Goal: Task Accomplishment & Management: Use online tool/utility

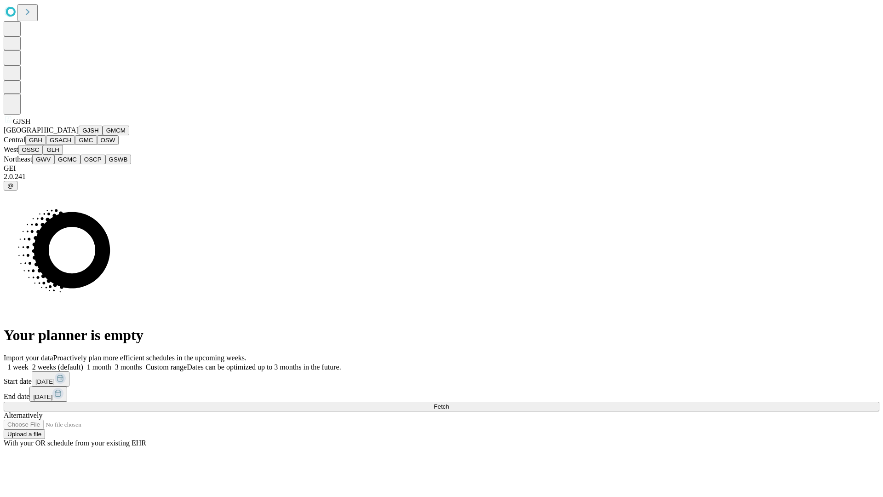
click at [79, 135] on button "GJSH" at bounding box center [91, 131] width 24 height 10
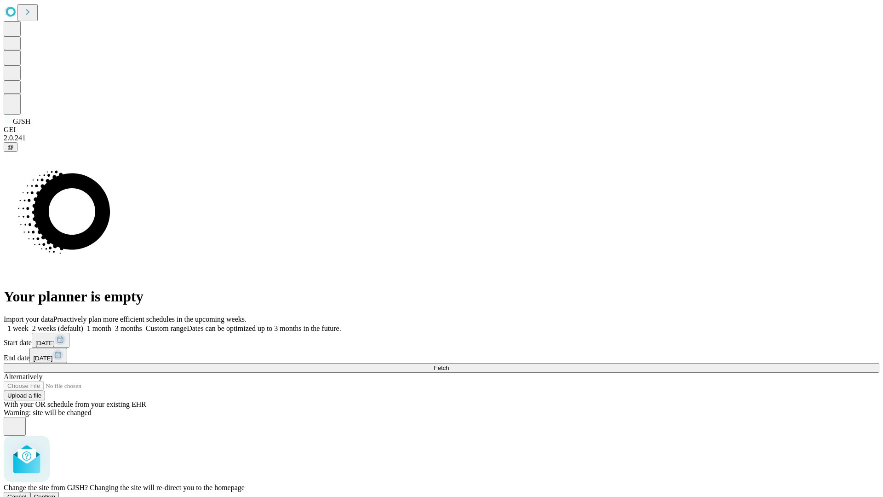
click at [56, 493] on span "Confirm" at bounding box center [45, 496] width 22 height 7
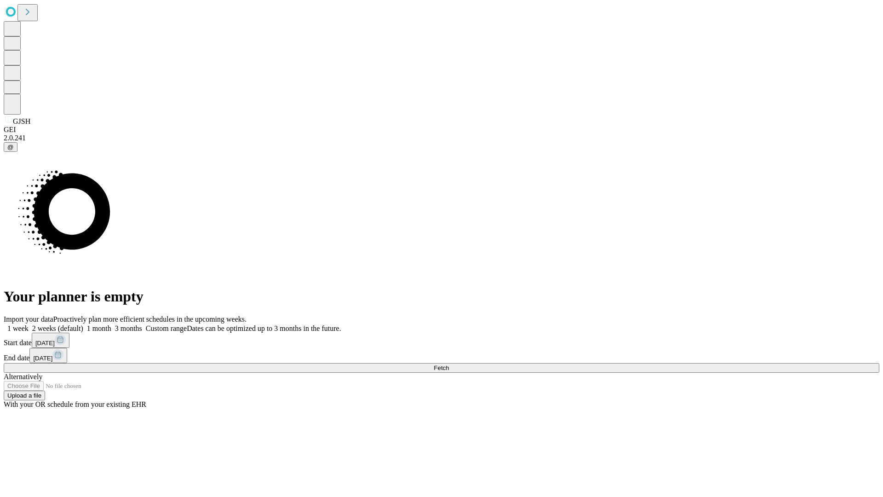
click at [29, 324] on label "1 week" at bounding box center [16, 328] width 25 height 8
click at [449, 364] on span "Fetch" at bounding box center [441, 367] width 15 height 7
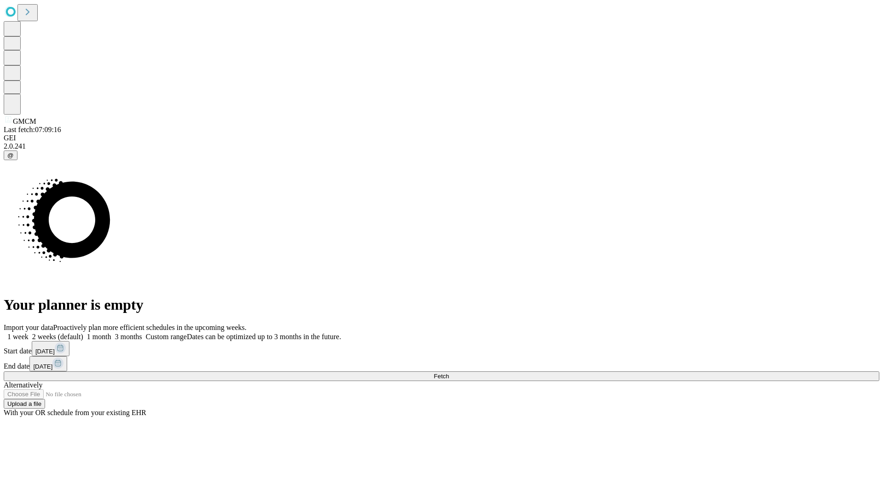
click at [29, 333] on label "1 week" at bounding box center [16, 337] width 25 height 8
click at [449, 373] on span "Fetch" at bounding box center [441, 376] width 15 height 7
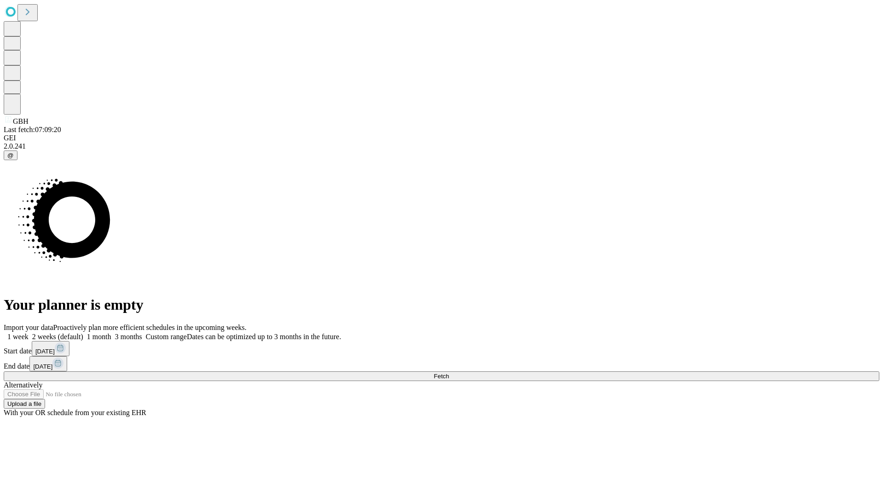
click at [29, 333] on label "1 week" at bounding box center [16, 337] width 25 height 8
click at [449, 373] on span "Fetch" at bounding box center [441, 376] width 15 height 7
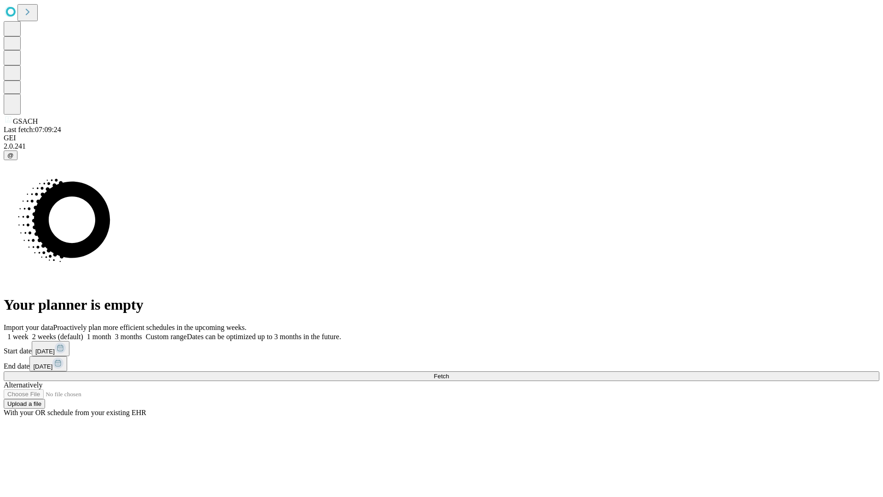
click at [29, 333] on label "1 week" at bounding box center [16, 337] width 25 height 8
click at [449, 373] on span "Fetch" at bounding box center [441, 376] width 15 height 7
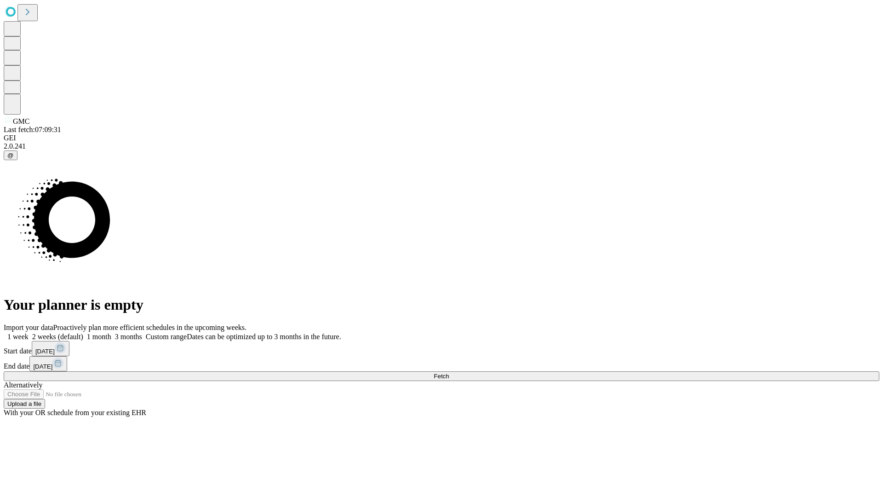
click at [29, 333] on label "1 week" at bounding box center [16, 337] width 25 height 8
click at [449, 373] on span "Fetch" at bounding box center [441, 376] width 15 height 7
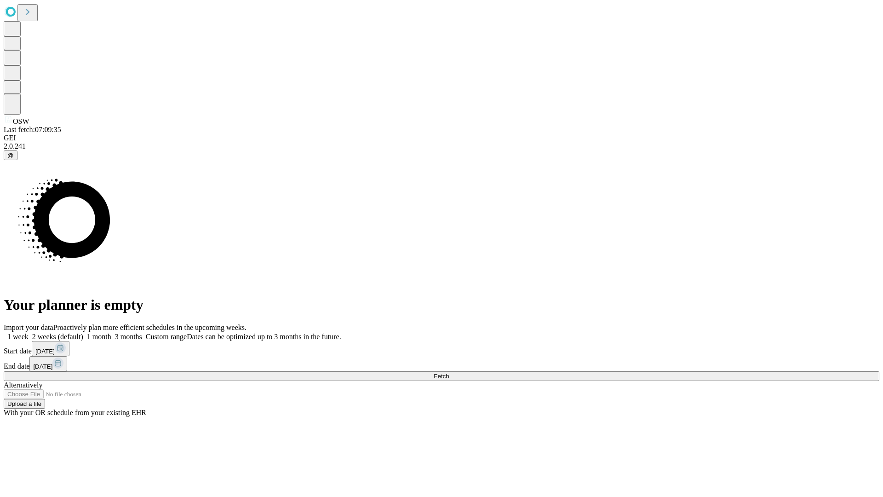
click at [449, 373] on span "Fetch" at bounding box center [441, 376] width 15 height 7
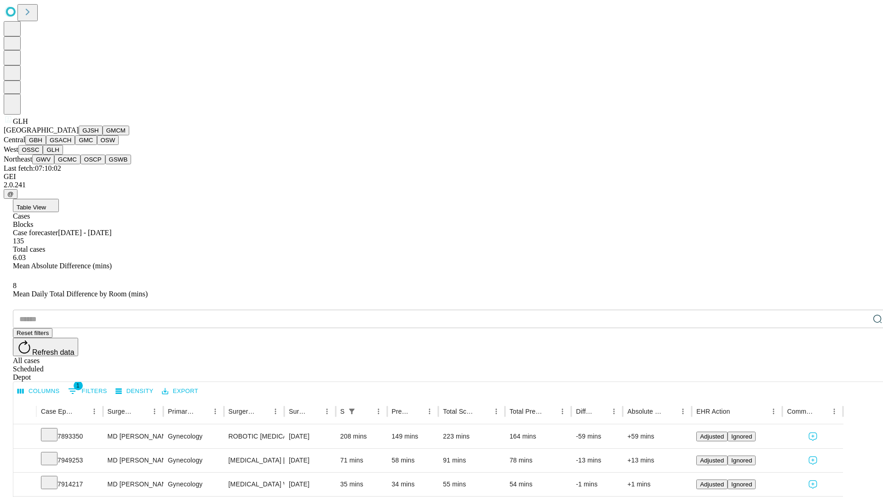
click at [54, 164] on button "GWV" at bounding box center [43, 160] width 22 height 10
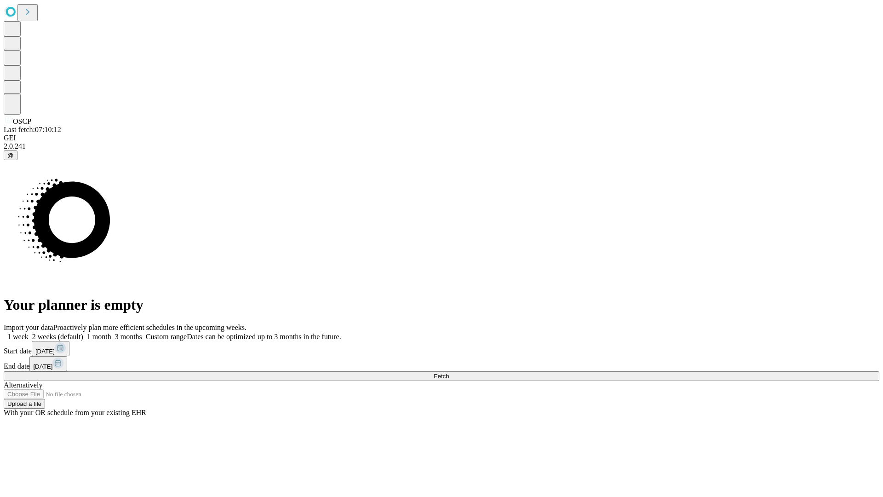
click at [449, 373] on span "Fetch" at bounding box center [441, 376] width 15 height 7
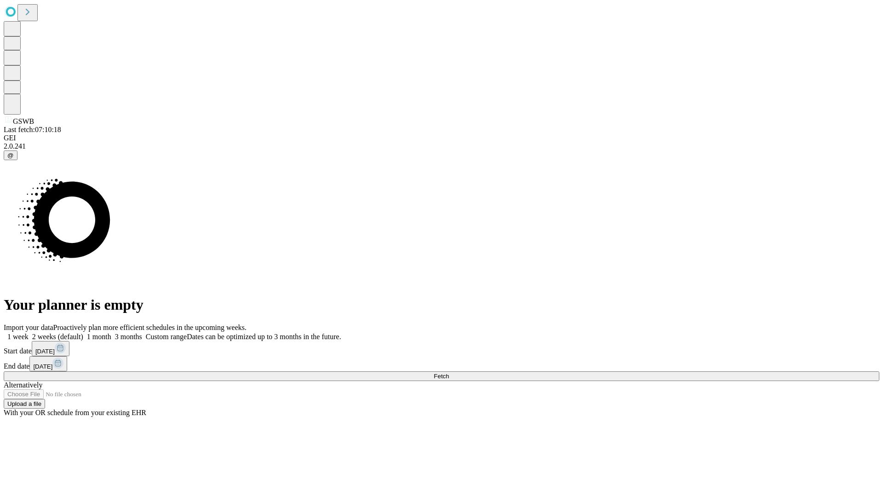
click at [29, 333] on label "1 week" at bounding box center [16, 337] width 25 height 8
click at [449, 373] on span "Fetch" at bounding box center [441, 376] width 15 height 7
